Goal: Information Seeking & Learning: Learn about a topic

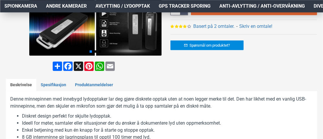
scroll to position [183, 0]
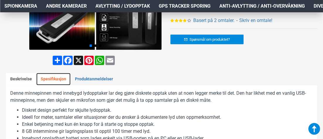
click at [59, 79] on link "Spesifikasjon" at bounding box center [53, 79] width 34 height 12
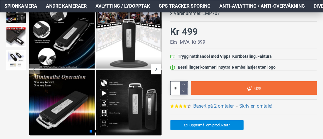
scroll to position [76, 0]
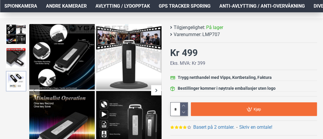
click at [17, 82] on img at bounding box center [16, 81] width 20 height 20
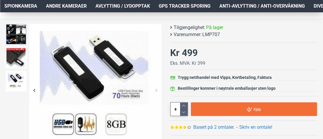
click at [17, 40] on img at bounding box center [16, 34] width 20 height 20
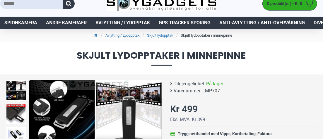
scroll to position [0, 0]
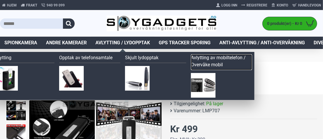
click at [199, 59] on link "Avlytting av mobiltelefon / Overvåke mobil" at bounding box center [221, 62] width 61 height 16
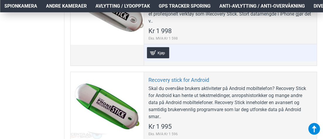
scroll to position [361, 0]
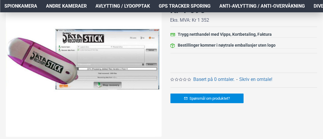
scroll to position [114, 0]
